Goal: Information Seeking & Learning: Learn about a topic

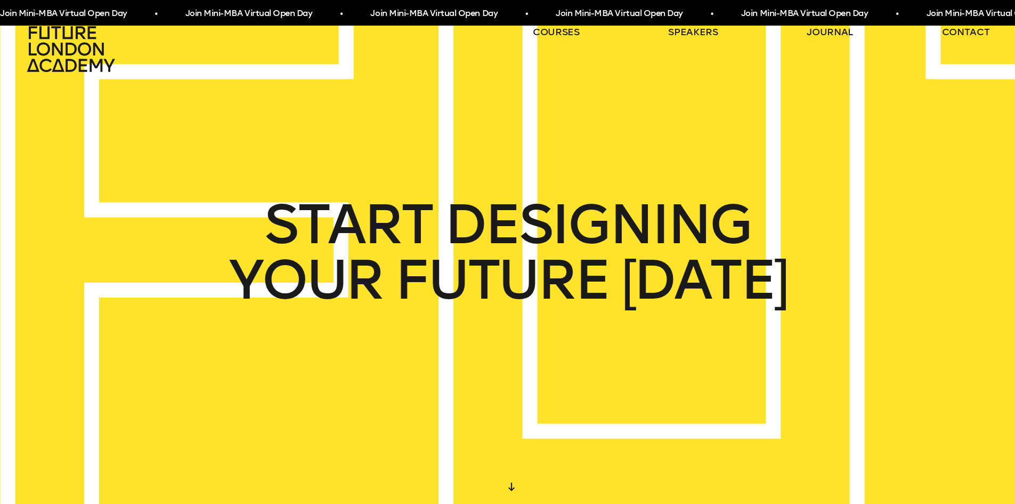
click at [580, 32] on ul "courses speakers journal contact" at bounding box center [761, 49] width 457 height 47
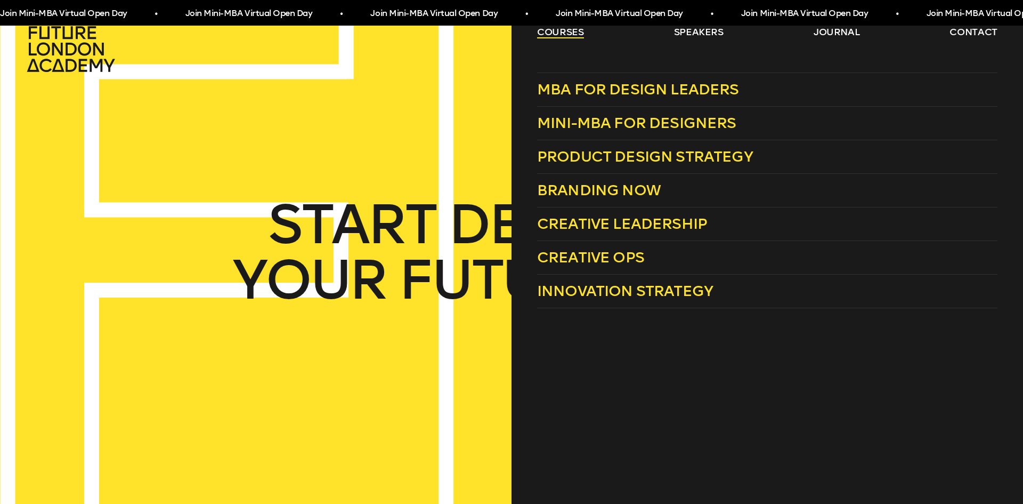
click at [572, 33] on link "courses" at bounding box center [560, 32] width 47 height 13
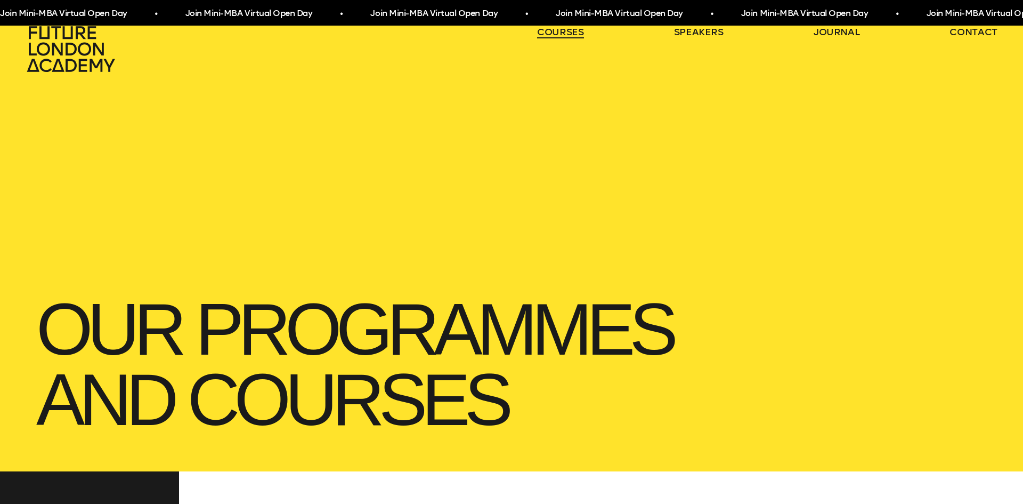
click at [570, 31] on link "courses" at bounding box center [560, 32] width 47 height 13
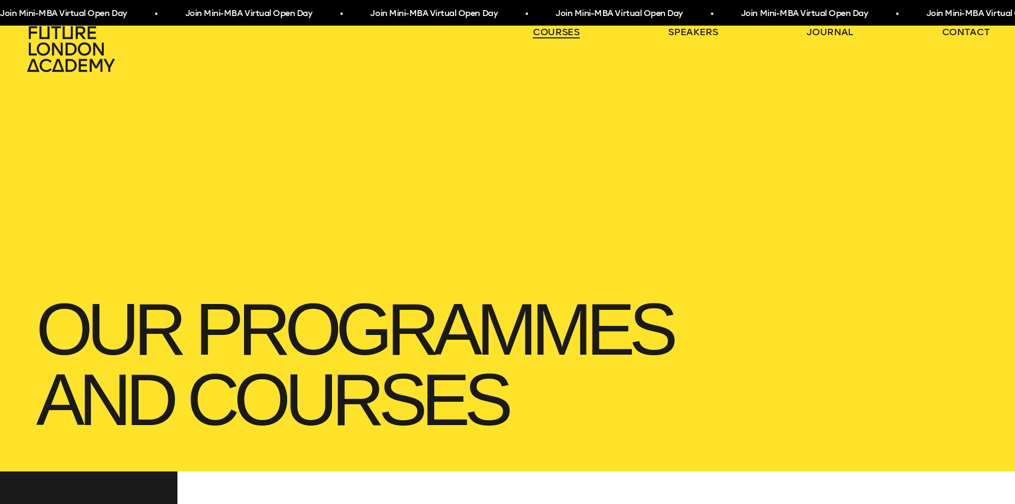
click at [570, 31] on link "courses" at bounding box center [556, 32] width 47 height 13
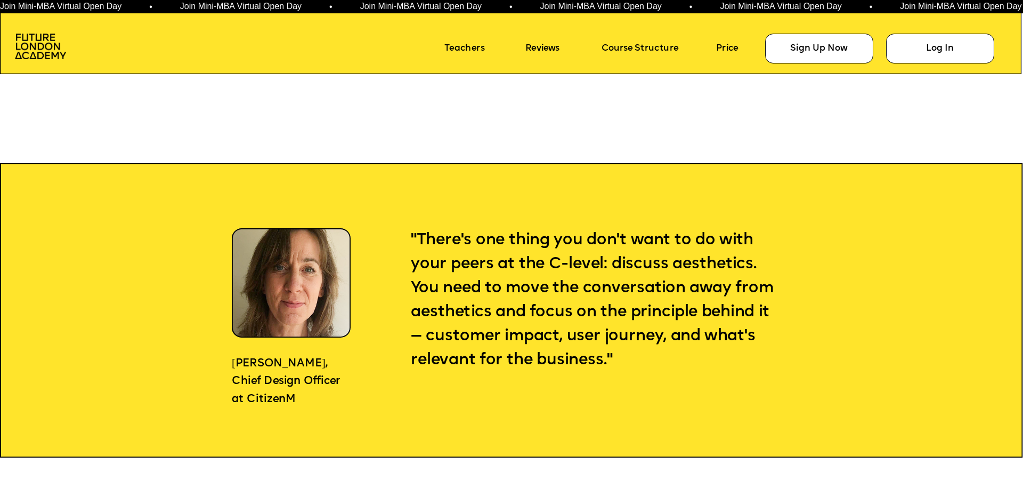
scroll to position [1119, 0]
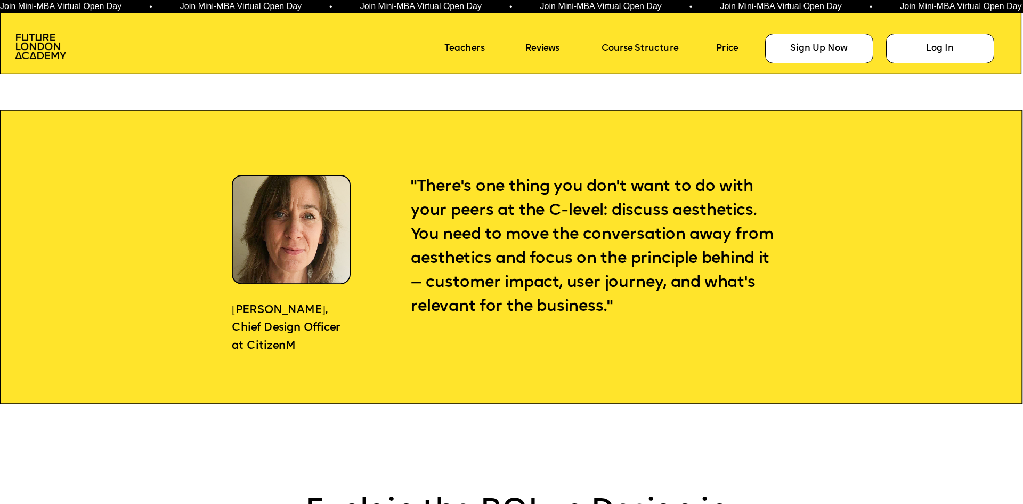
click at [386, 210] on icon at bounding box center [511, 257] width 1023 height 294
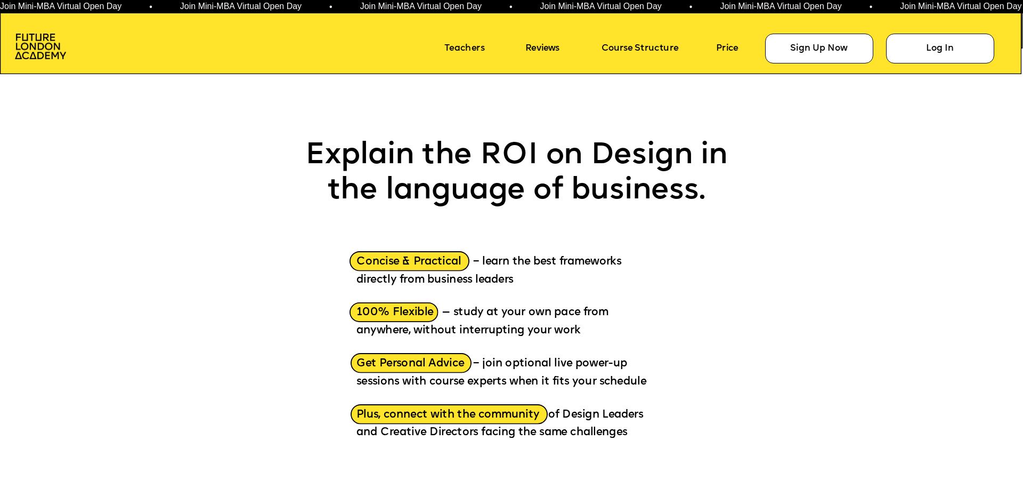
scroll to position [1492, 0]
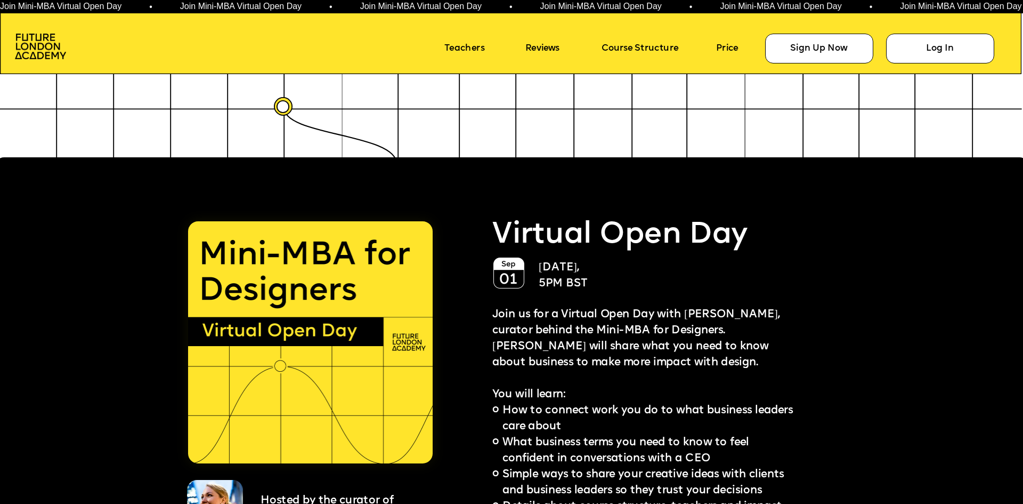
scroll to position [2611, 0]
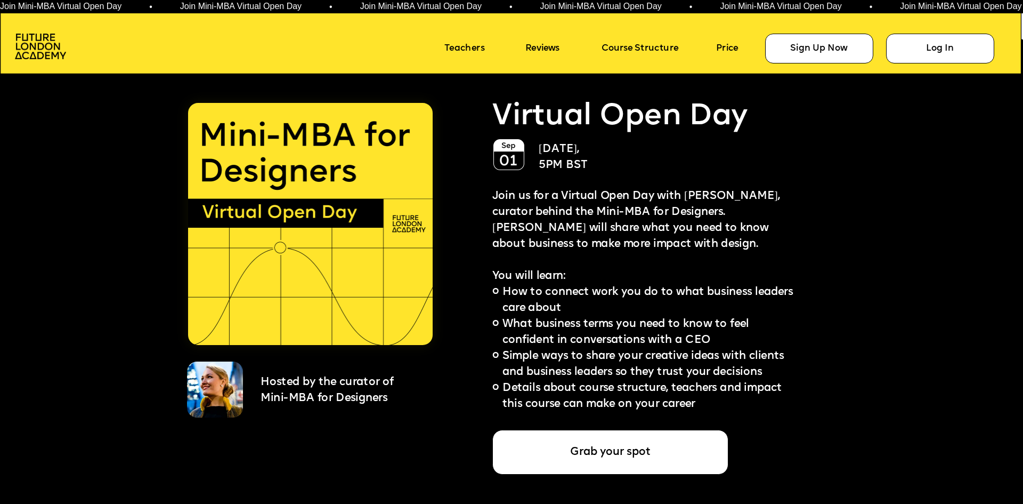
click at [674, 245] on p "Join us for a Virtual Open Day with [PERSON_NAME], curator behind the Mini-MBA …" at bounding box center [647, 221] width 311 height 64
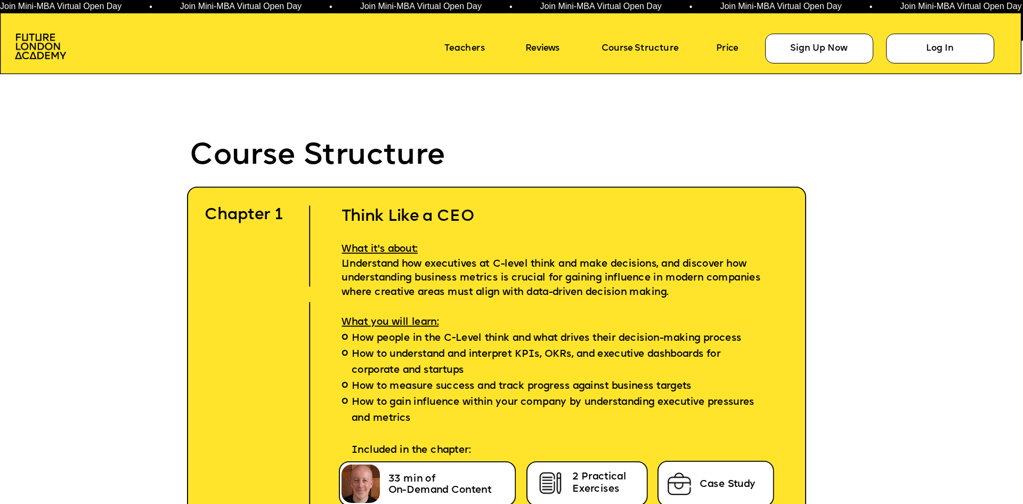
scroll to position [3144, 0]
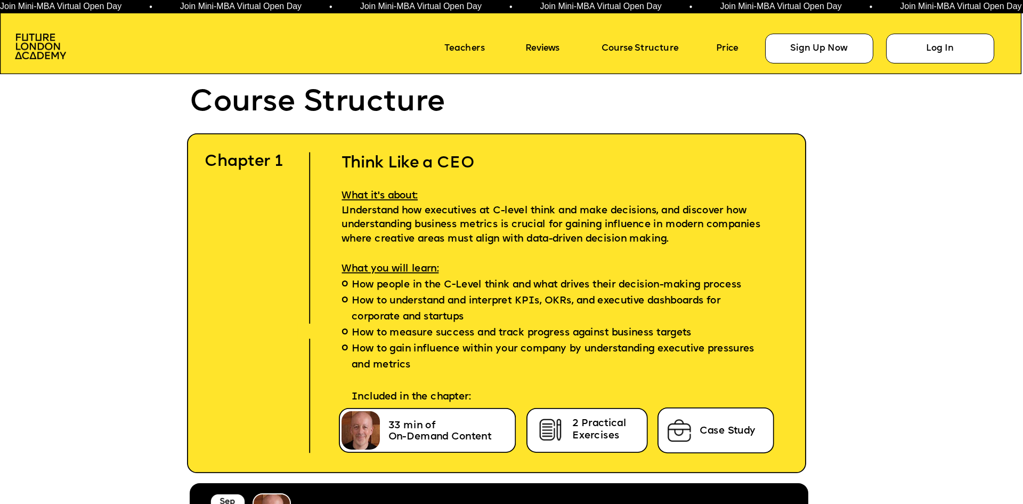
click at [431, 197] on p "What it's about:" at bounding box center [559, 188] width 475 height 31
click at [281, 262] on icon at bounding box center [497, 303] width 620 height 340
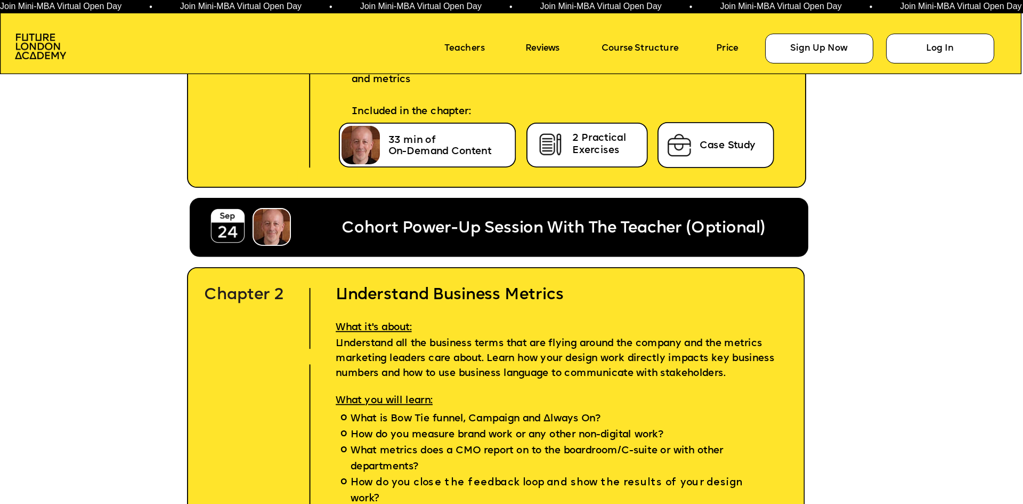
scroll to position [3517, 0]
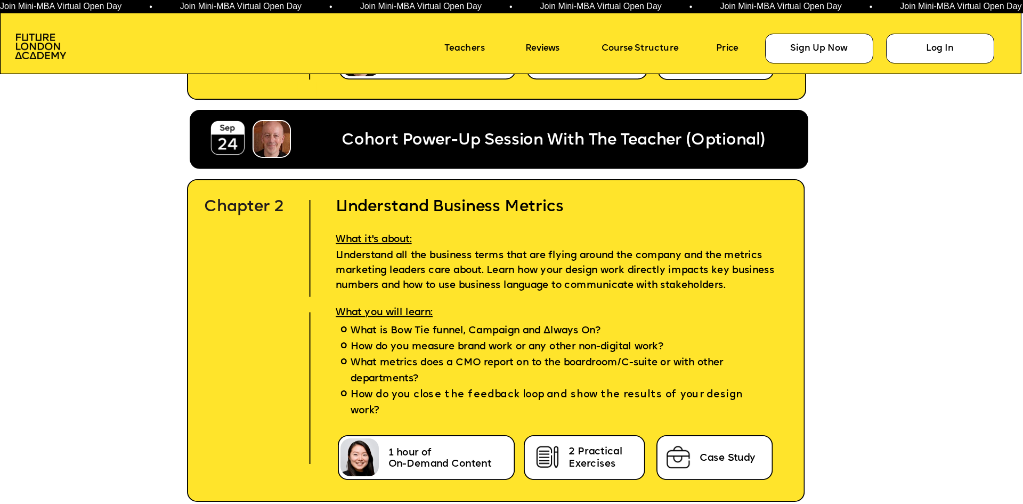
click at [316, 241] on icon at bounding box center [496, 340] width 619 height 323
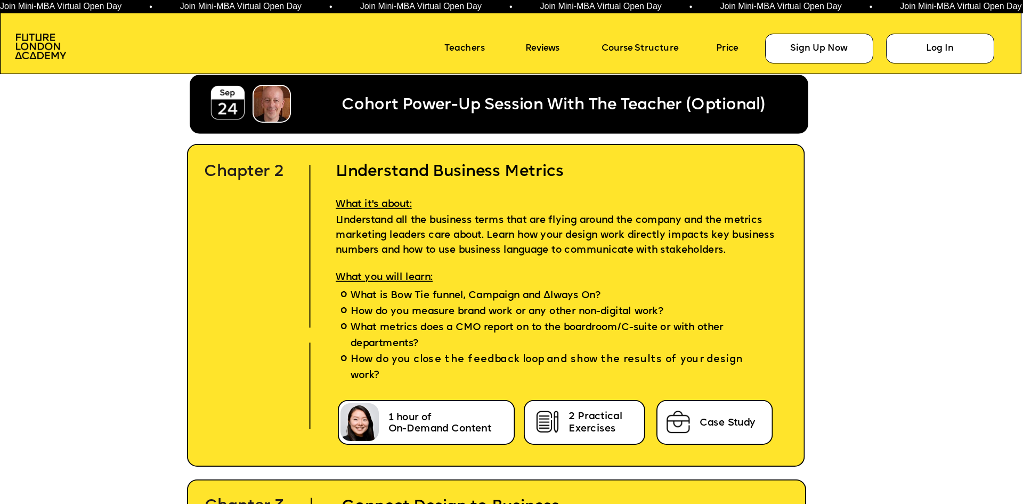
scroll to position [3571, 0]
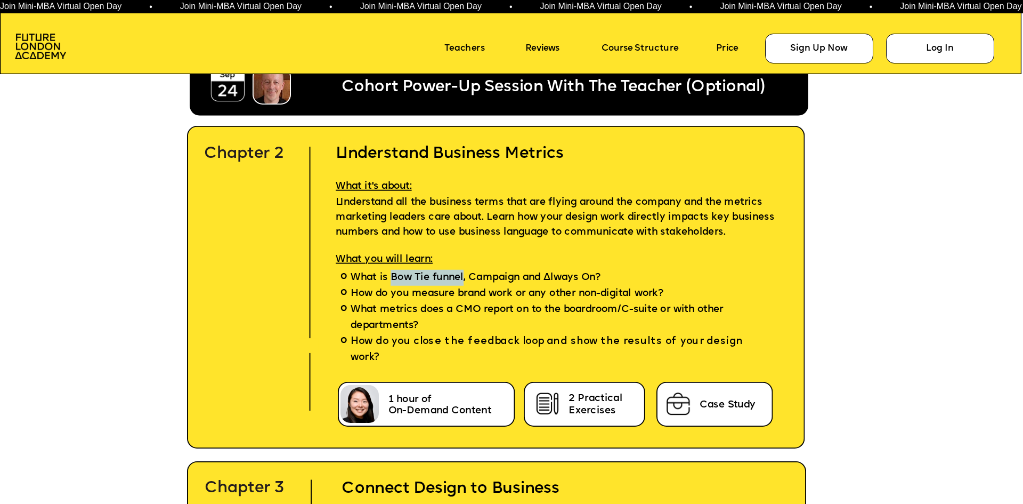
drag, startPoint x: 392, startPoint y: 278, endPoint x: 463, endPoint y: 276, distance: 71.4
click at [463, 276] on span "What is Bow Tie funnel, Campaign and Always On?" at bounding box center [476, 278] width 250 height 16
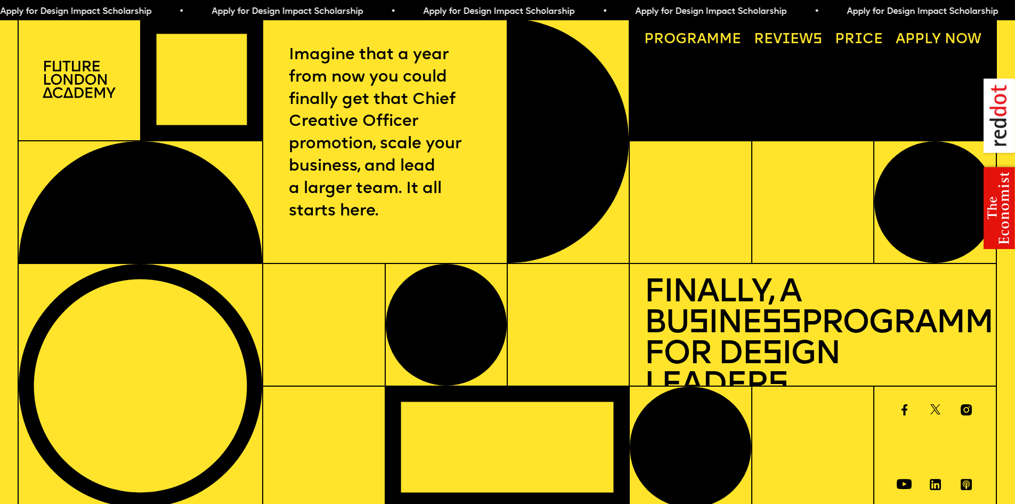
click at [473, 144] on p "Imagine that a year from now you could finally get that Chief Creative Officer …" at bounding box center [385, 133] width 193 height 179
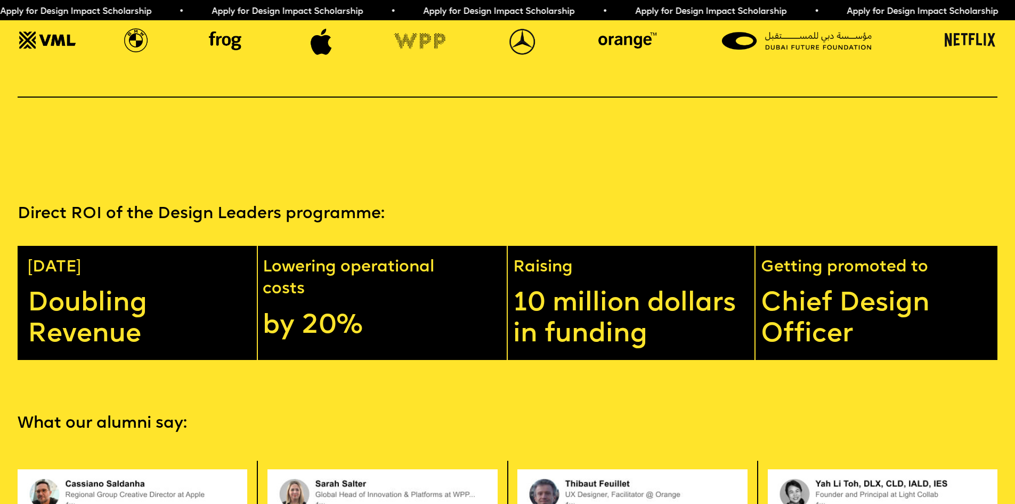
scroll to position [2558, 0]
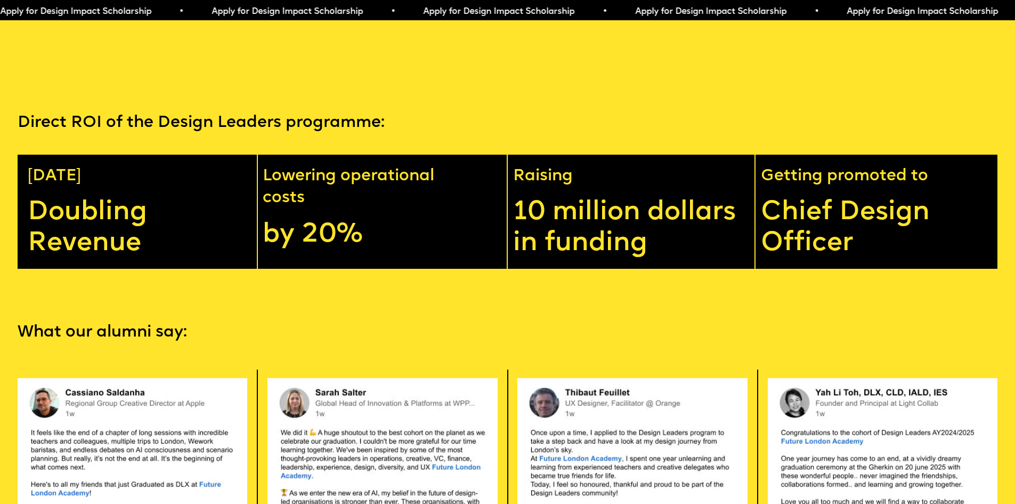
click at [421, 173] on div "Direct ROI of the Design Leaders programme: In 1 year Doubling Revenue Lowering…" at bounding box center [507, 190] width 1015 height 156
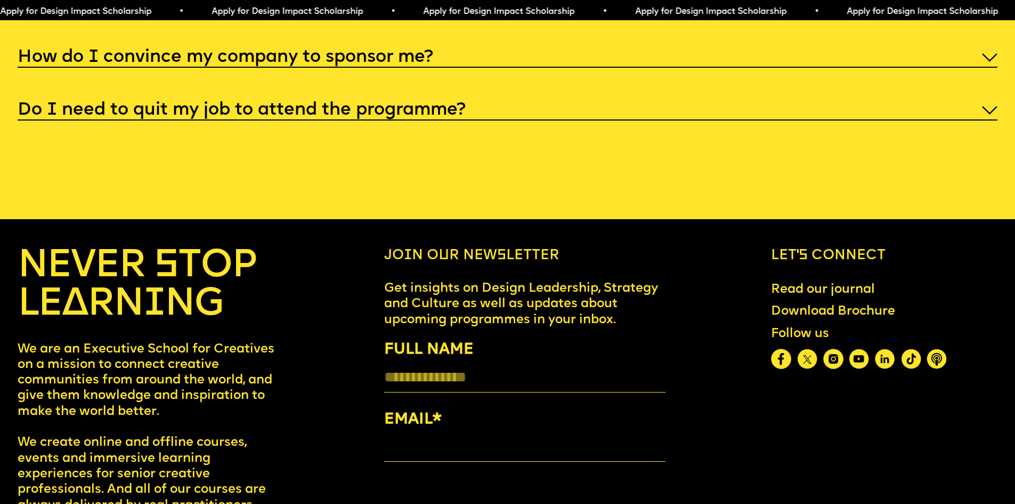
scroll to position [5329, 0]
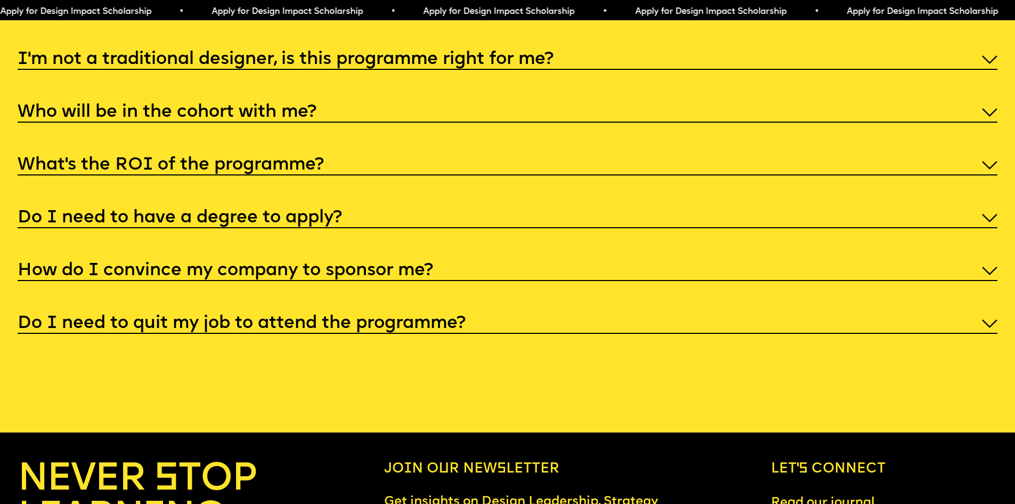
click at [466, 65] on h5 "I'm not a traditional designer, is this programme right for me?" at bounding box center [286, 59] width 536 height 11
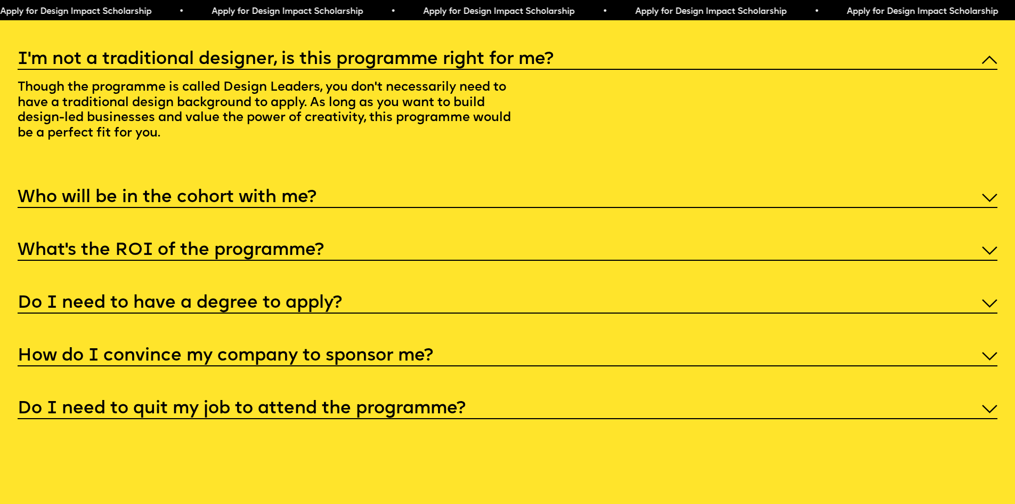
click at [448, 65] on h5 "I'm not a traditional designer, is this programme right for me?" at bounding box center [286, 59] width 536 height 11
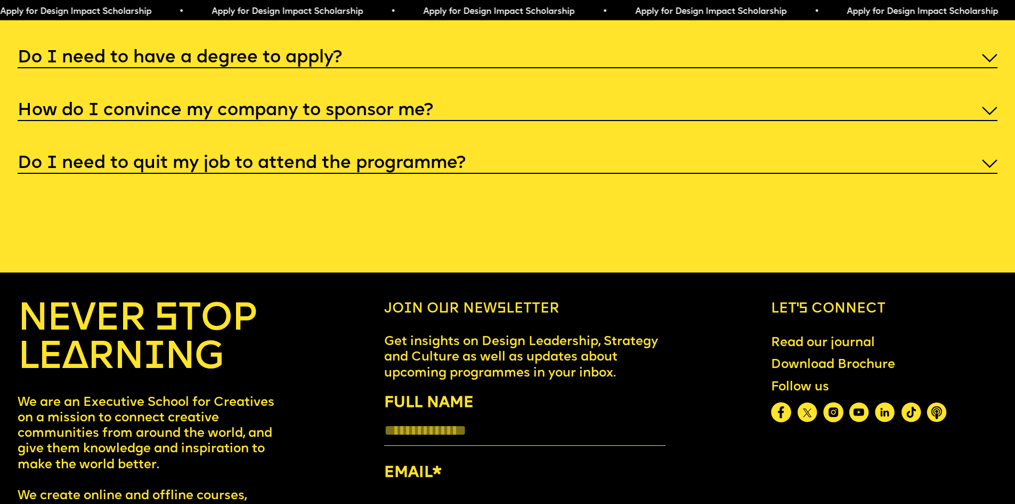
scroll to position [5436, 0]
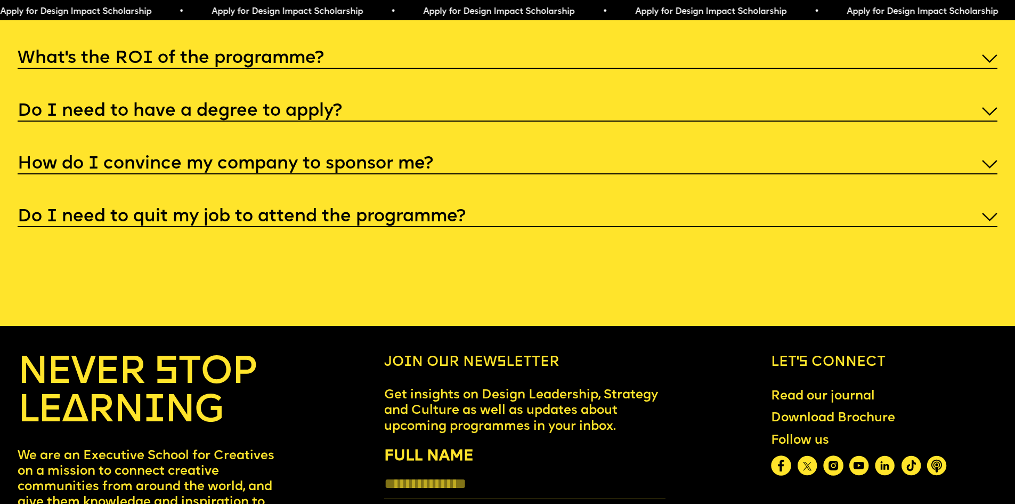
click at [239, 64] on h5 "What’s the ROI of the programme?" at bounding box center [171, 58] width 306 height 11
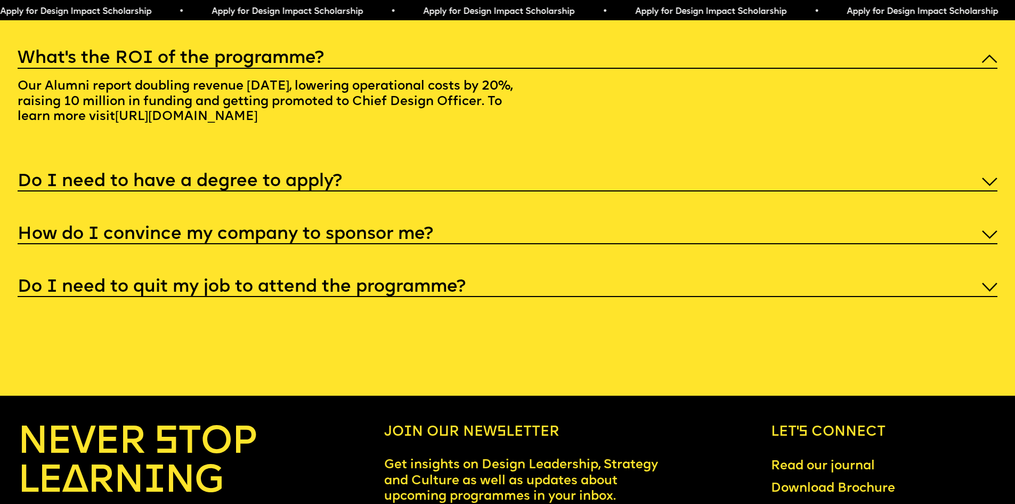
click at [239, 64] on h5 "What’s the ROI of the programme?" at bounding box center [171, 58] width 306 height 11
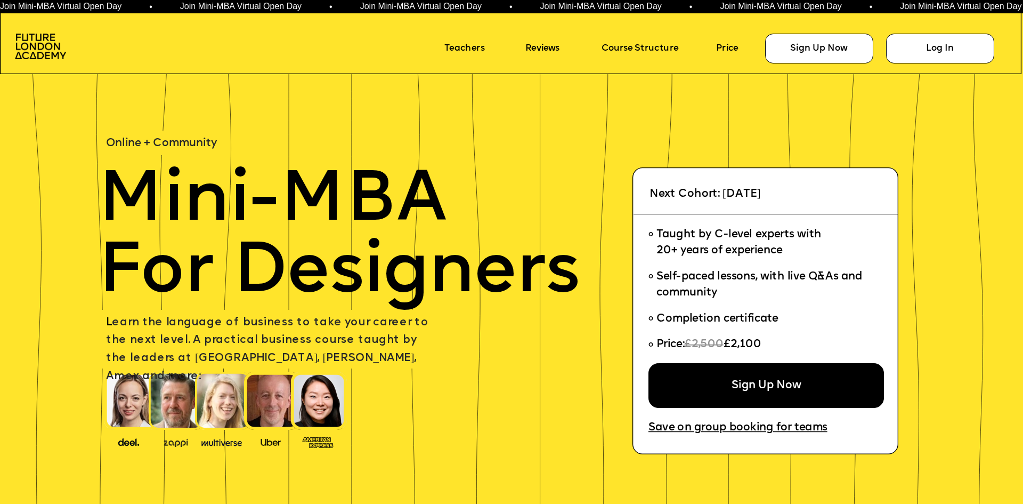
scroll to position [3571, 0]
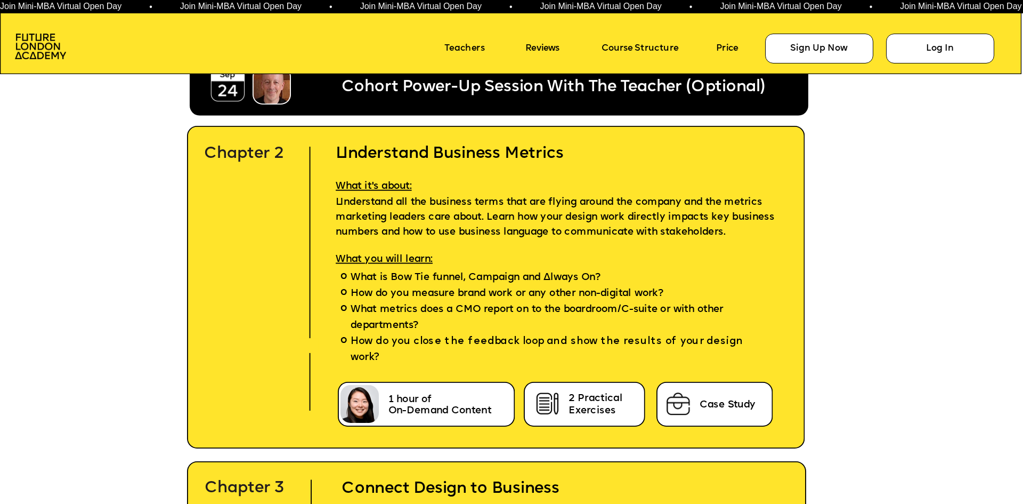
click at [269, 255] on icon at bounding box center [496, 287] width 619 height 323
drag, startPoint x: 544, startPoint y: 278, endPoint x: 596, endPoint y: 277, distance: 52.2
click at [596, 277] on span "What is Bow Tie funnel, Campaign and Always On?" at bounding box center [476, 278] width 250 height 16
click at [451, 261] on p "What you will learn:" at bounding box center [562, 254] width 483 height 30
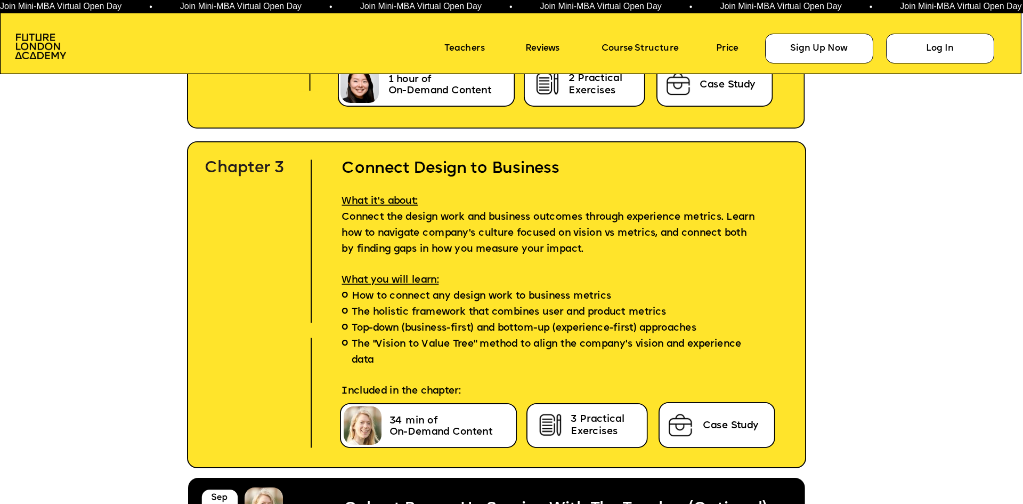
scroll to position [3944, 0]
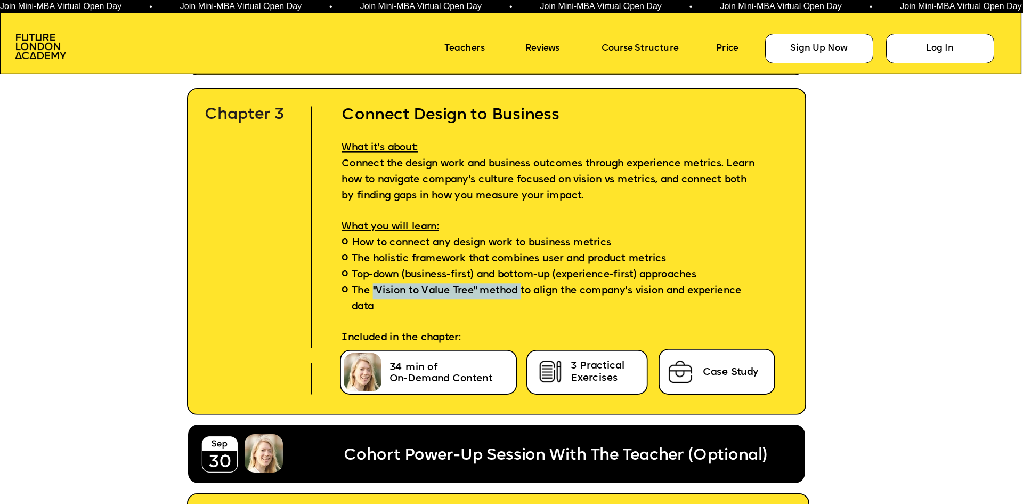
drag, startPoint x: 374, startPoint y: 288, endPoint x: 519, endPoint y: 289, distance: 145.0
click at [519, 289] on span "The "Vision to Value Tree" method to align the company's vision and experience …" at bounding box center [553, 299] width 403 height 32
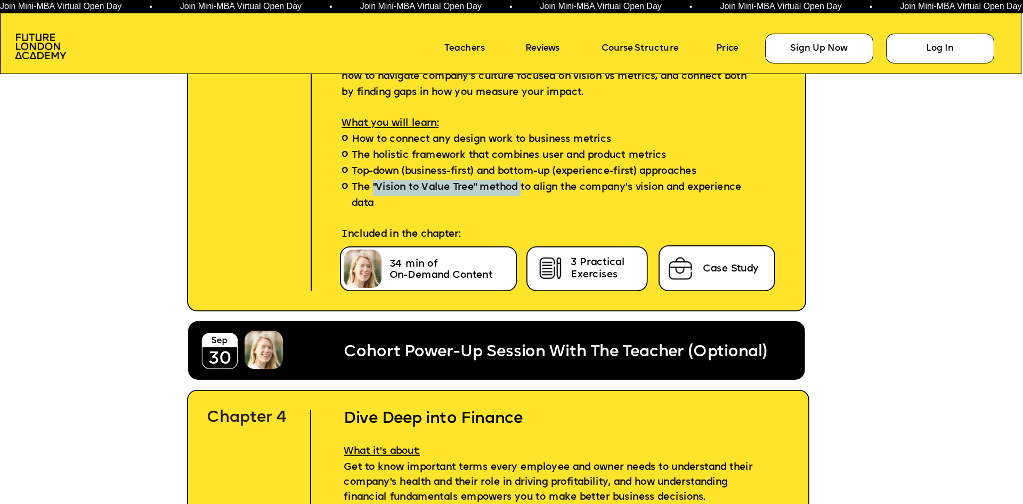
scroll to position [4157, 0]
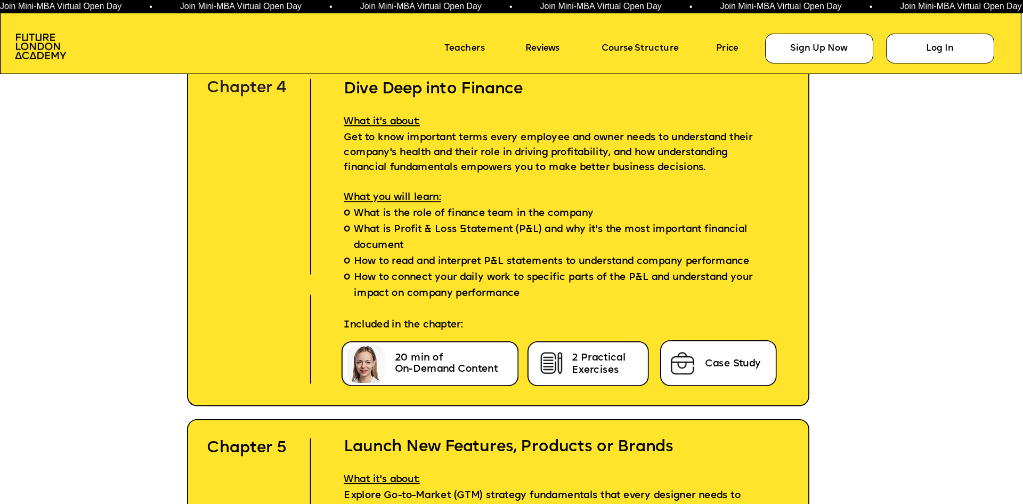
scroll to position [4317, 0]
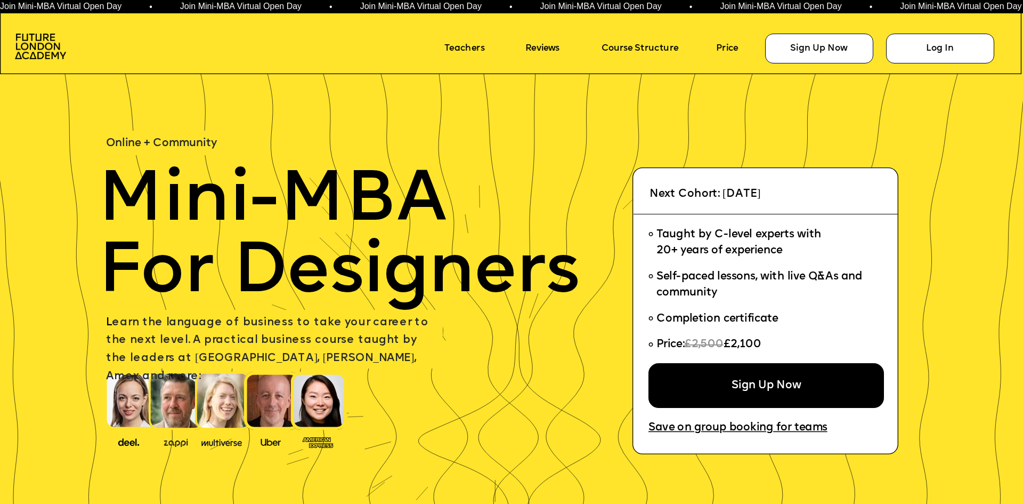
scroll to position [107, 0]
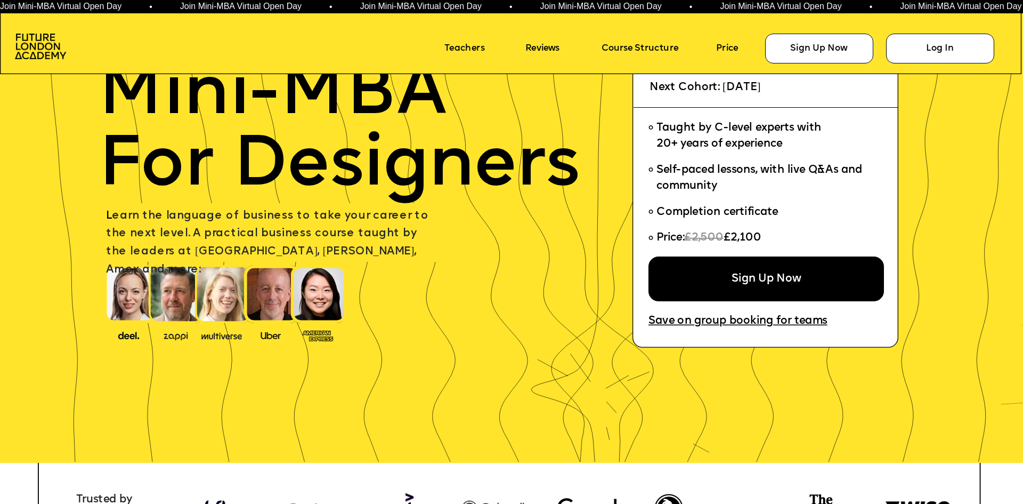
click at [222, 333] on img at bounding box center [222, 334] width 48 height 13
click at [225, 305] on img at bounding box center [223, 294] width 56 height 58
click at [224, 301] on img at bounding box center [223, 294] width 56 height 58
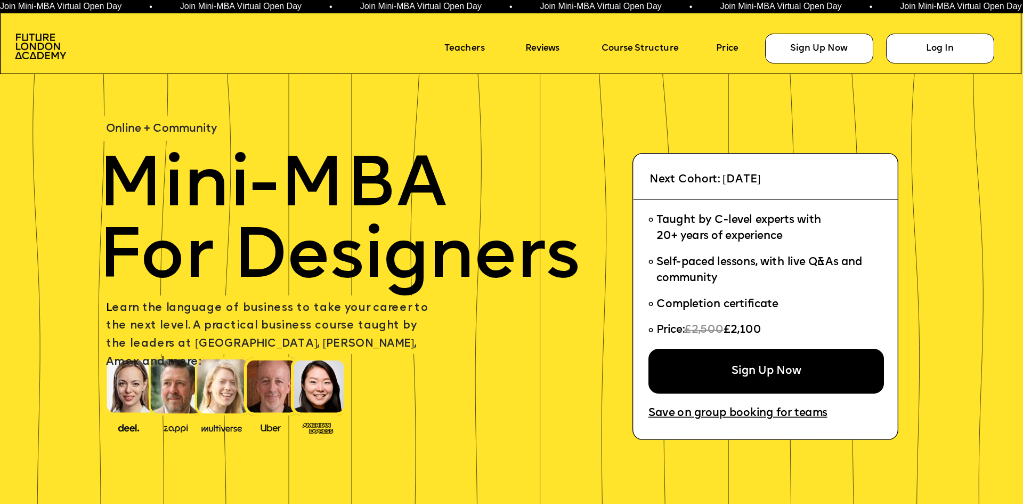
scroll to position [0, 0]
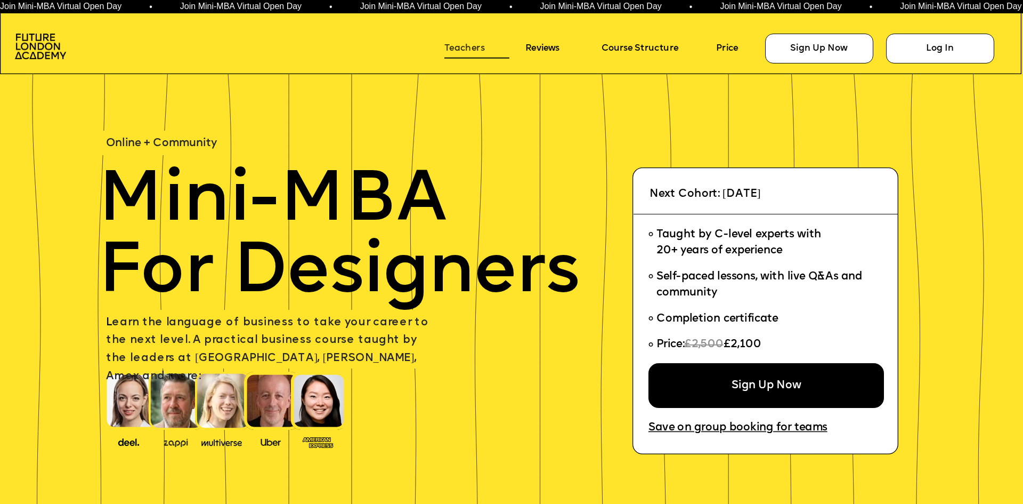
click at [463, 50] on link "Teachers" at bounding box center [476, 48] width 64 height 19
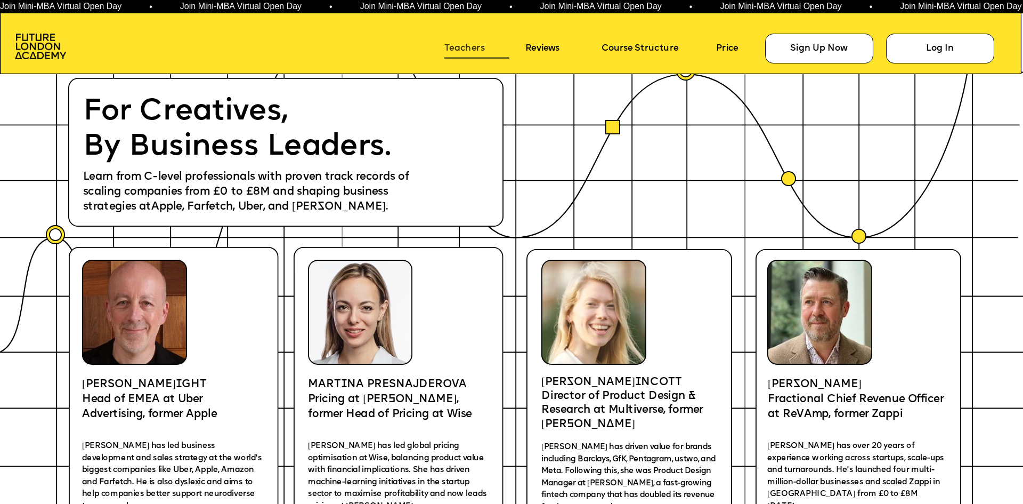
scroll to position [2083, 0]
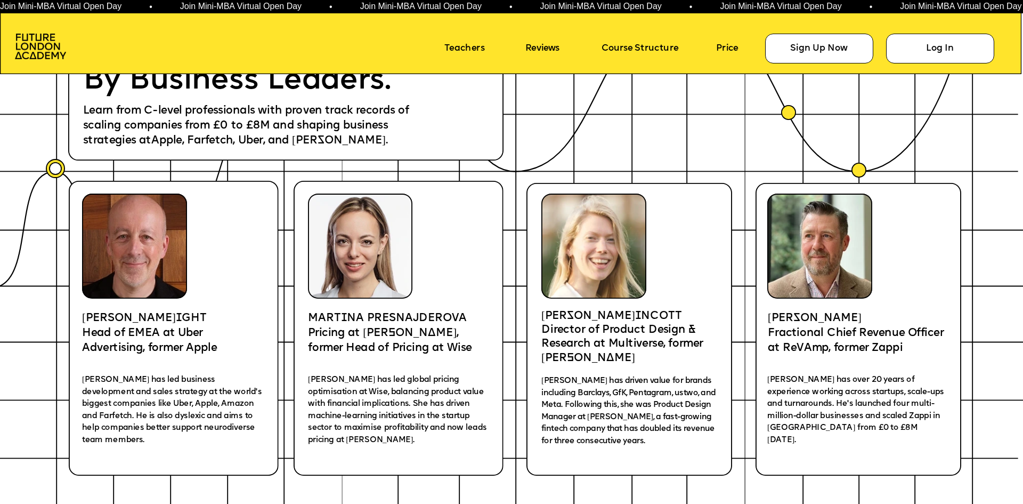
click at [437, 277] on icon at bounding box center [399, 328] width 210 height 295
click at [368, 329] on p "Pricing at [PERSON_NAME], former Head of Pricing at Wise" at bounding box center [392, 341] width 169 height 30
click at [225, 330] on p "Head of EMEA at Uber Advertising, former Apple" at bounding box center [170, 341] width 177 height 30
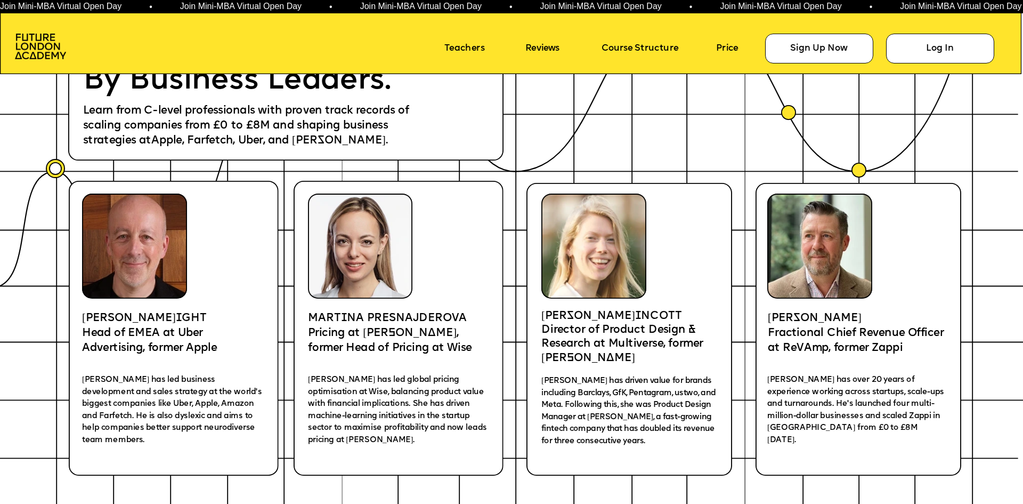
click at [233, 352] on p "Head of EMEA at Uber Advertising, former Apple" at bounding box center [170, 341] width 177 height 30
click at [657, 311] on p "[PERSON_NAME] P I NCOTT" at bounding box center [628, 317] width 175 height 14
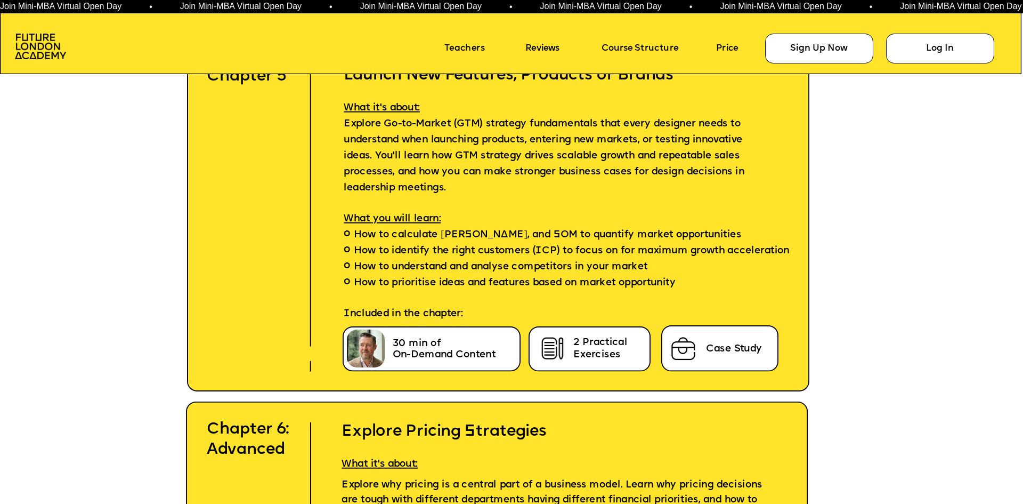
scroll to position [4695, 0]
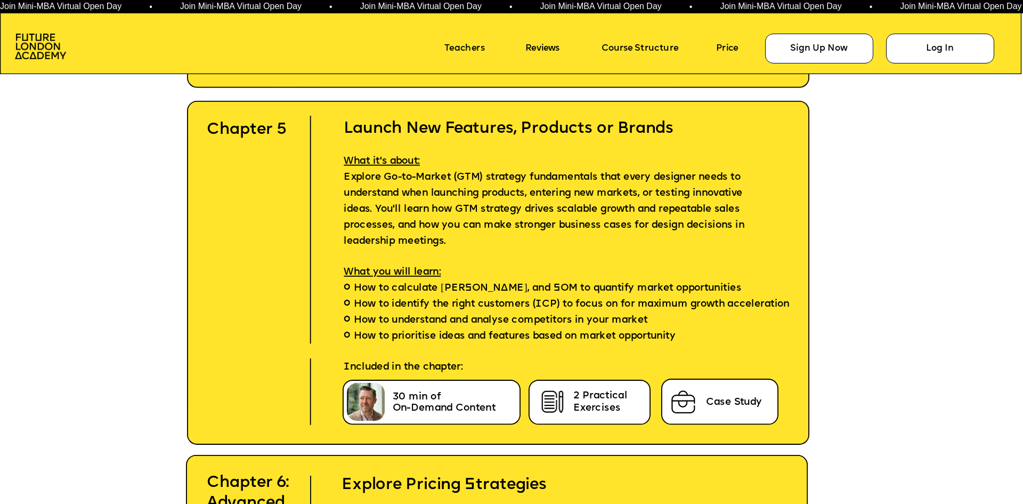
click at [657, 317] on li "How to understand and analyse competitors in your market" at bounding box center [559, 321] width 470 height 16
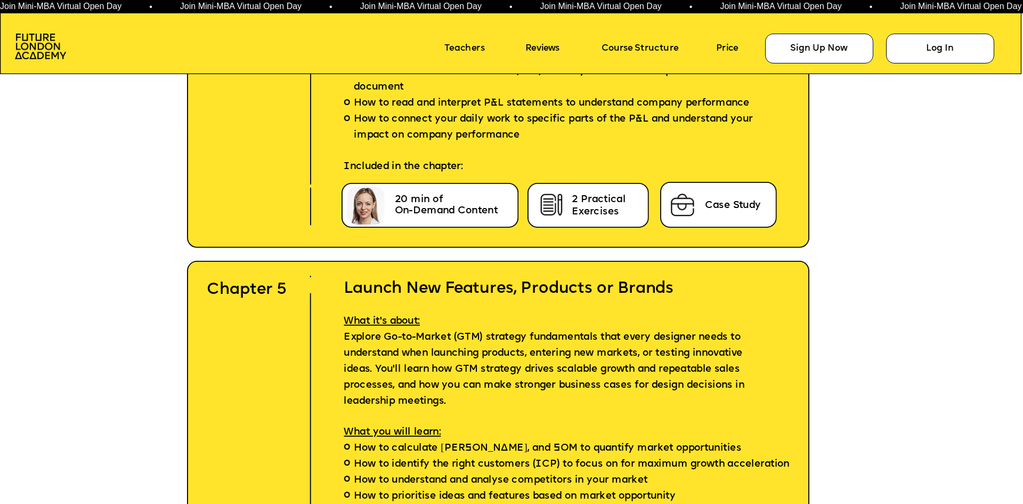
scroll to position [0, 0]
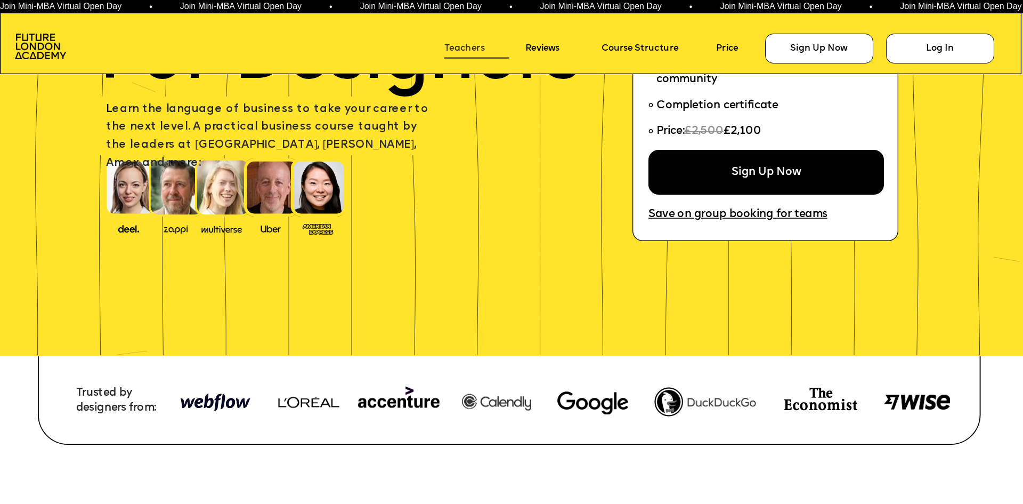
click at [460, 47] on link "Teachers" at bounding box center [476, 48] width 64 height 19
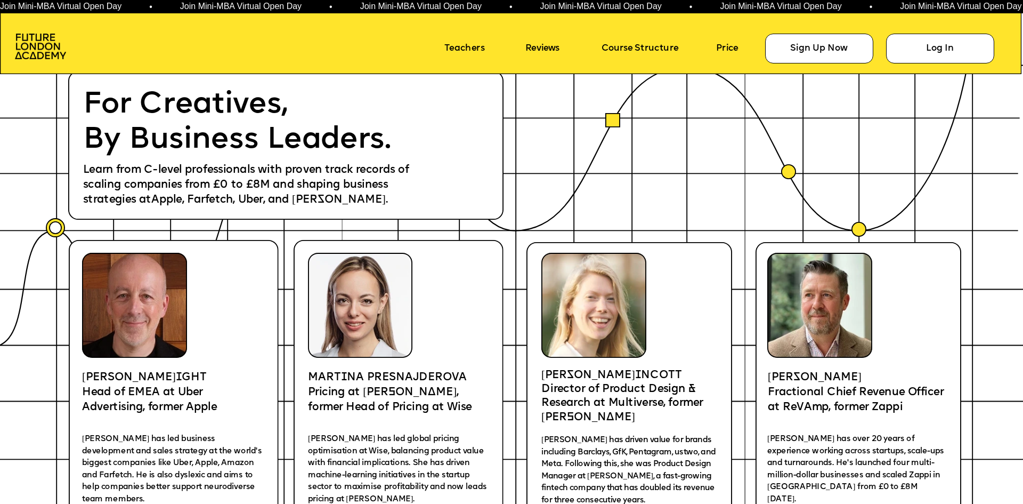
scroll to position [2083, 0]
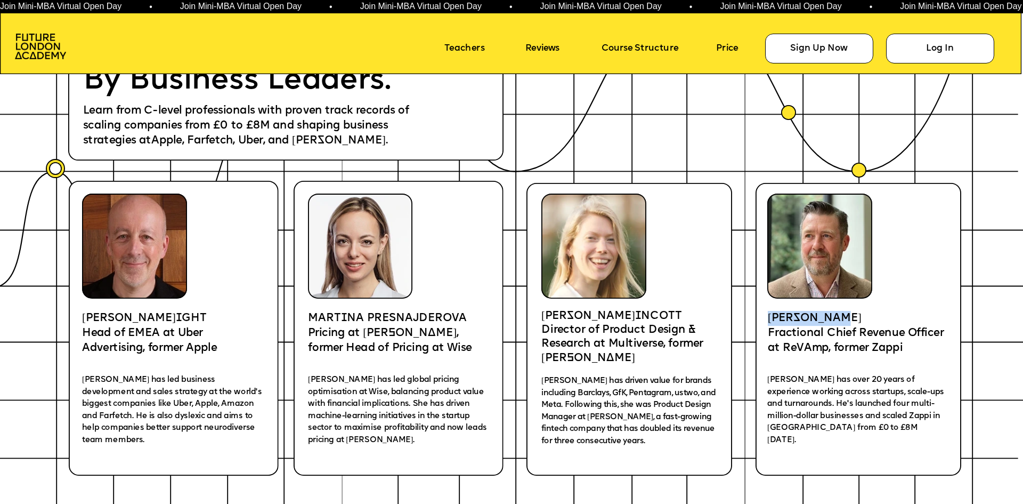
drag, startPoint x: 771, startPoint y: 315, endPoint x: 857, endPoint y: 315, distance: 86.3
click at [857, 315] on p "[PERSON_NAME]" at bounding box center [859, 318] width 183 height 15
